Goal: Task Accomplishment & Management: Use online tool/utility

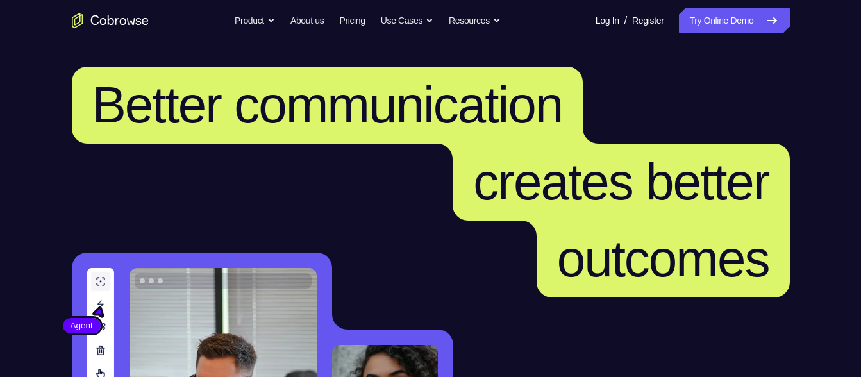
click at [723, 26] on link "Try Online Demo" at bounding box center [734, 21] width 110 height 26
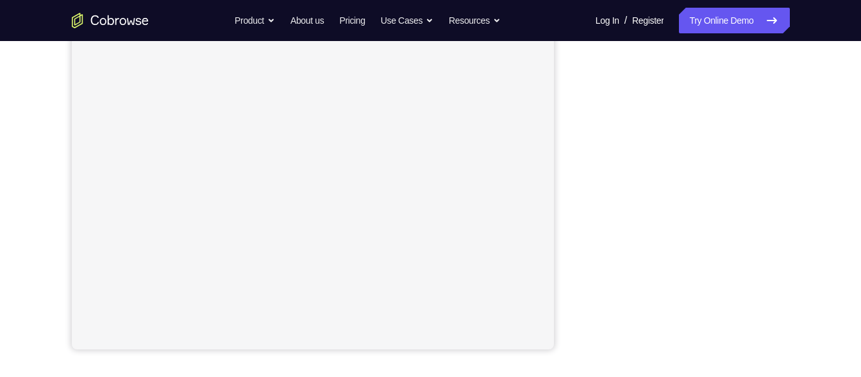
scroll to position [210, 0]
